Goal: Task Accomplishment & Management: Complete application form

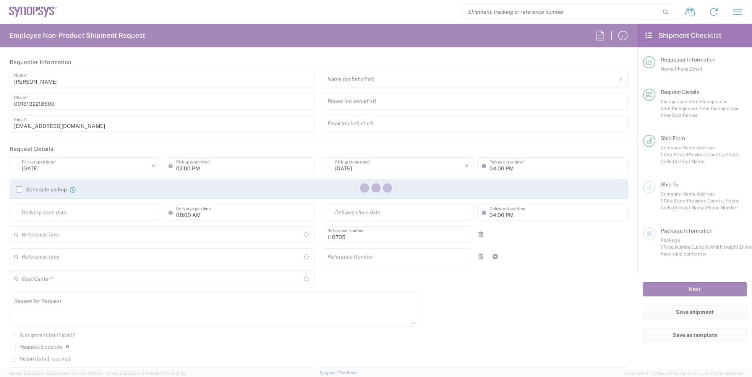
type input "Department"
type input "CA02, CIO, IT ESS21 110705"
type input "Delivered at Place"
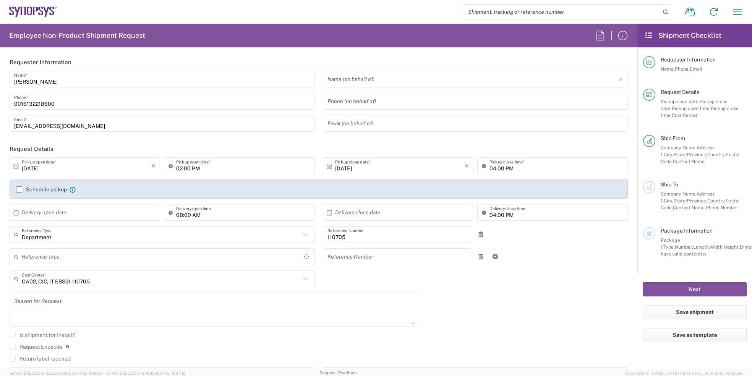
type input "[GEOGRAPHIC_DATA]"
type input "Ottawa CA17"
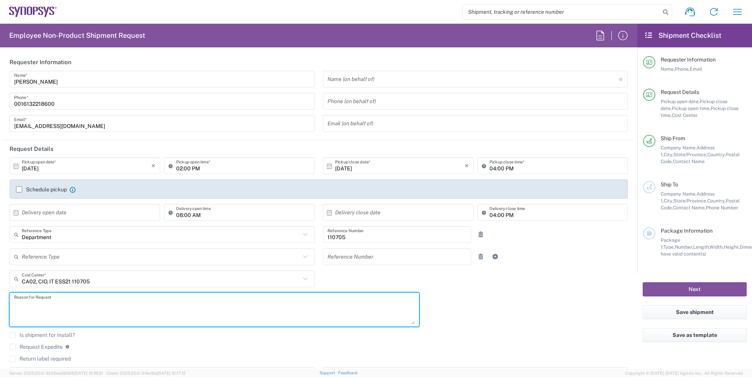
click at [265, 318] on textarea at bounding box center [214, 309] width 400 height 29
click at [160, 307] on textarea at bounding box center [214, 309] width 400 height 29
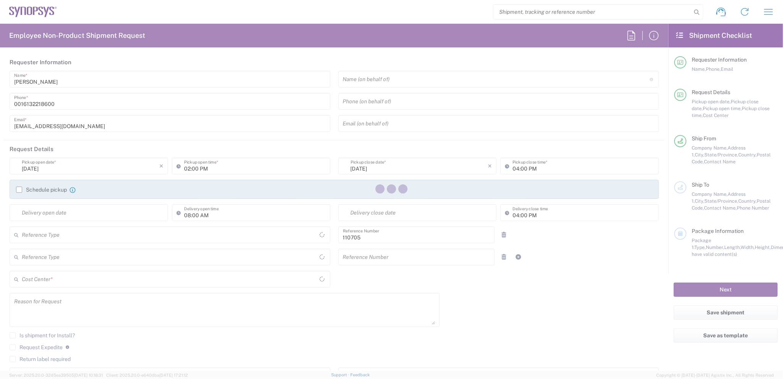
type input "Department"
type input "Ontario"
type input "Canada"
type input "Delivered at Place"
type input "CA02, CIO, IT ESS21 110705"
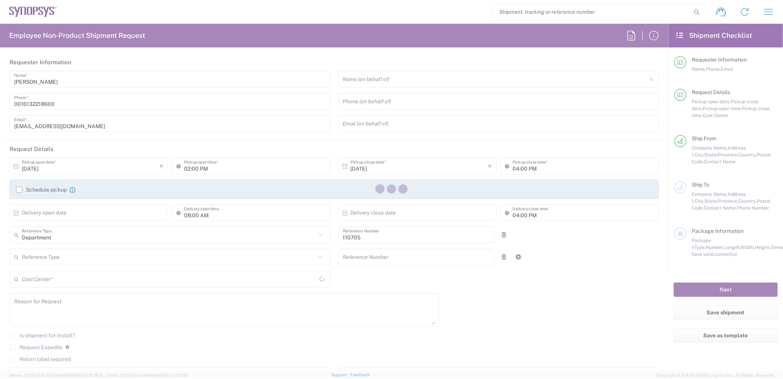
type input "Canada"
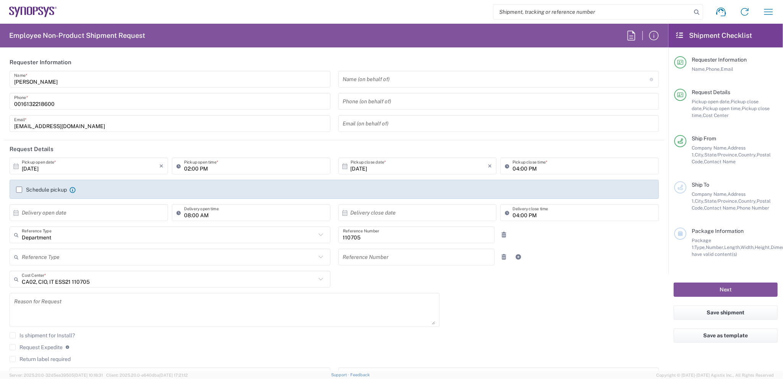
type input "Ottawa CA17"
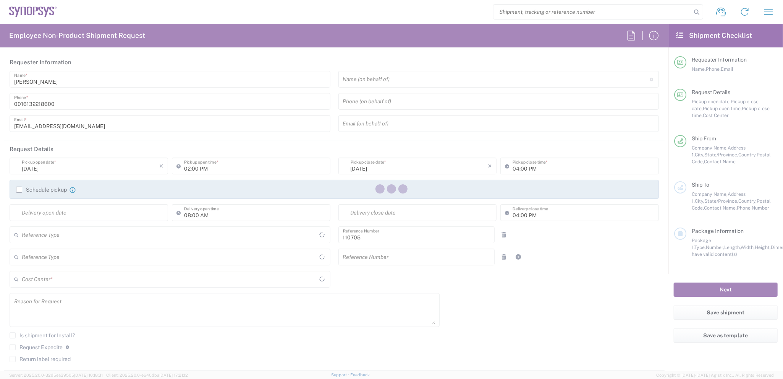
type input "Department"
type input "[GEOGRAPHIC_DATA]"
type input "Delivered at Place"
type input "CA02, CIO, IT ESS21 110705"
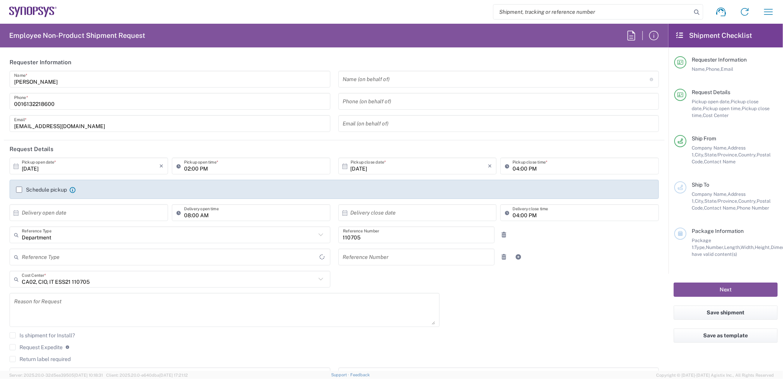
type input "[GEOGRAPHIC_DATA]"
type input "Ottawa CA17"
click at [290, 312] on textarea at bounding box center [224, 309] width 421 height 29
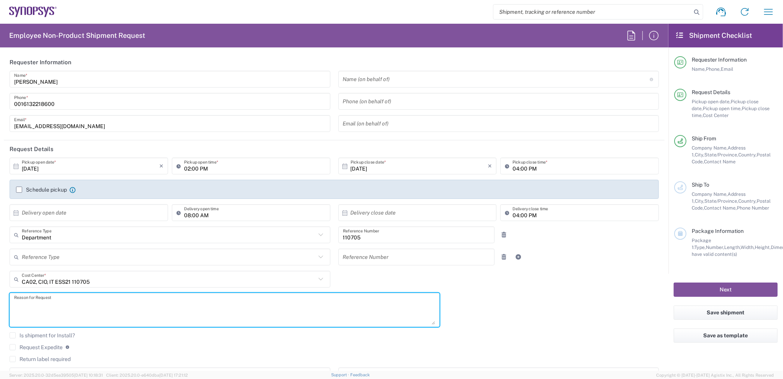
click at [80, 312] on textarea at bounding box center [224, 309] width 421 height 29
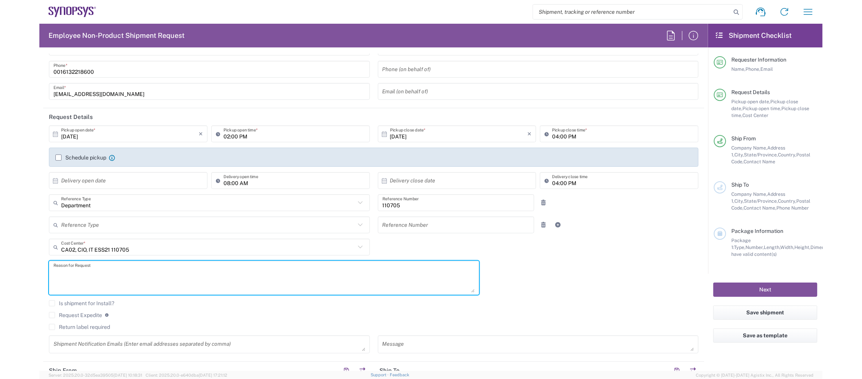
scroll to position [76, 0]
